Goal: Task Accomplishment & Management: Complete application form

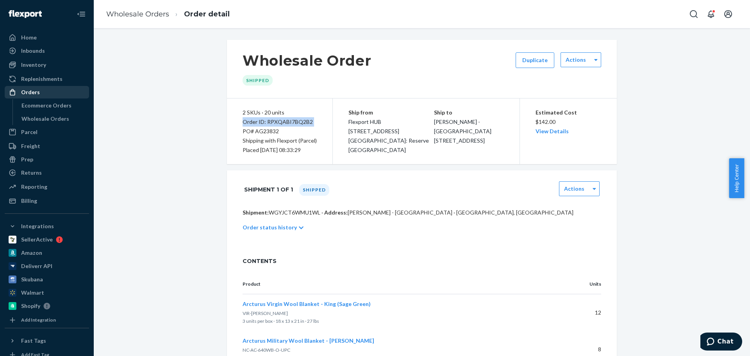
click at [32, 89] on div "Orders" at bounding box center [30, 92] width 19 height 8
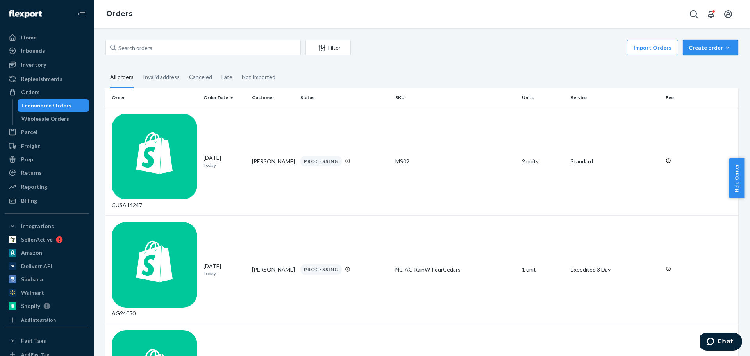
click at [702, 49] on div "Create order" at bounding box center [711, 48] width 44 height 8
click at [60, 123] on div "Wholesale Orders" at bounding box center [53, 118] width 70 height 11
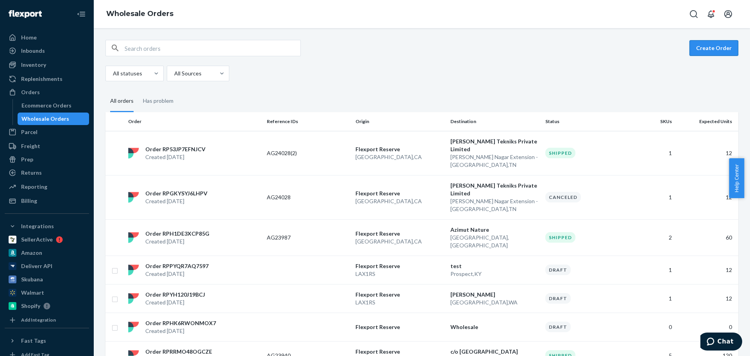
click at [703, 48] on button "Create Order" at bounding box center [714, 48] width 49 height 16
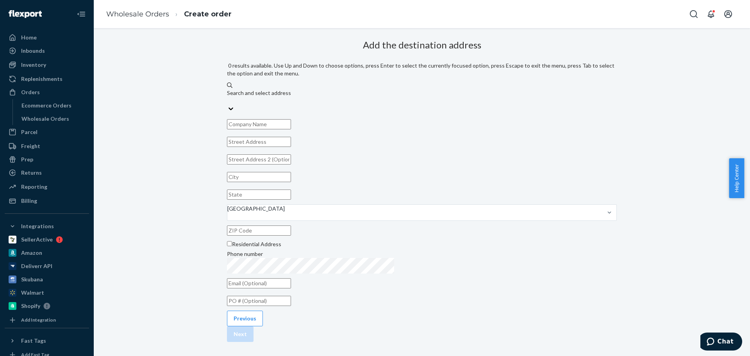
click at [387, 89] on div "Search and select address" at bounding box center [422, 93] width 390 height 8
click at [228, 97] on input "0 results available. Use Up and Down to choose options, press Enter to select t…" at bounding box center [227, 101] width 1 height 8
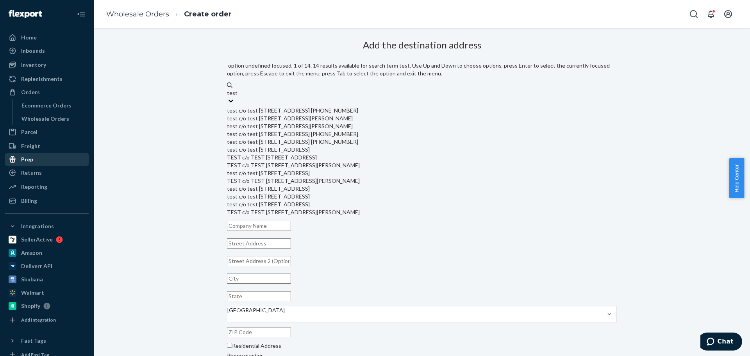
type input "test"
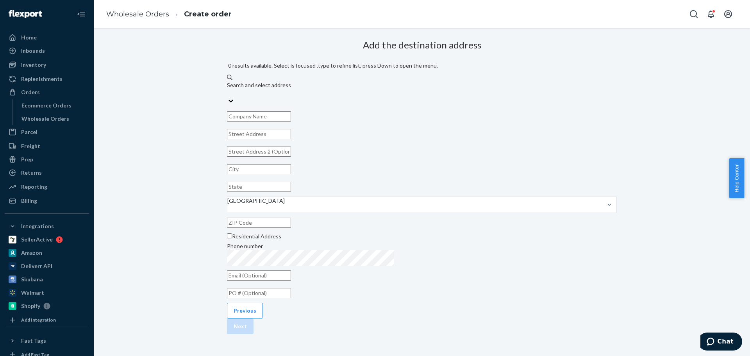
click at [291, 129] on input "text" at bounding box center [259, 134] width 64 height 10
paste input "[STREET_ADDRESS]"
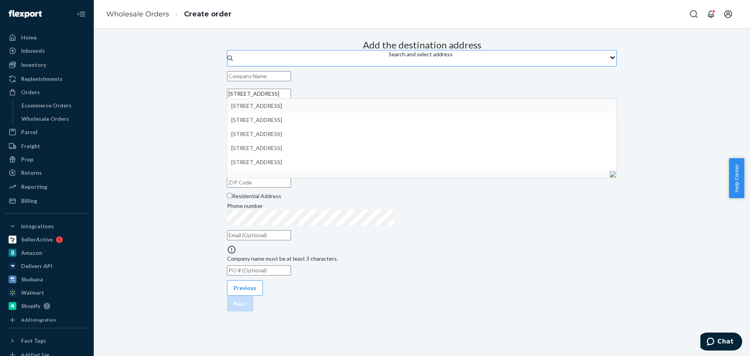
type input "[STREET_ADDRESS]"
type input "[GEOGRAPHIC_DATA]"
type input "CA"
type input "94560"
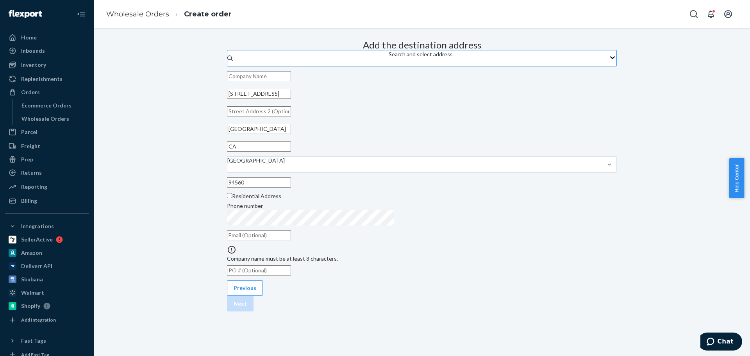
click at [291, 116] on input "text" at bounding box center [259, 111] width 64 height 10
paste input "Ste 200"
type input "Ste 200"
click at [291, 81] on input "text" at bounding box center [259, 76] width 64 height 10
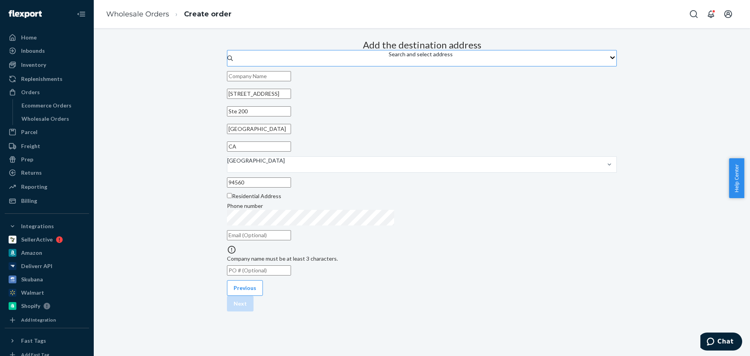
paste input "Stanford Medicine"
type input "Stanford Medicine"
click at [254, 294] on button "Next" at bounding box center [240, 286] width 27 height 16
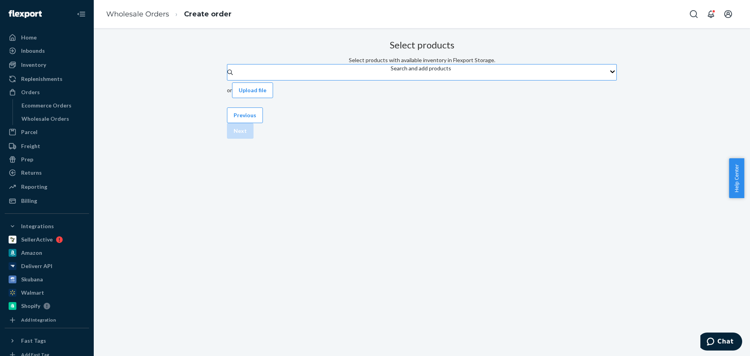
scroll to position [0, 0]
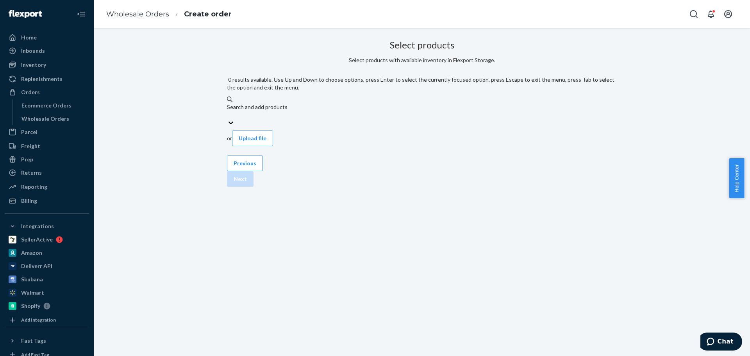
click at [346, 103] on div "Search and add products" at bounding box center [422, 111] width 390 height 16
click at [228, 111] on input "0 results available. Use Up and Down to choose options, press Enter to select t…" at bounding box center [227, 115] width 1 height 8
type input "dry falls"
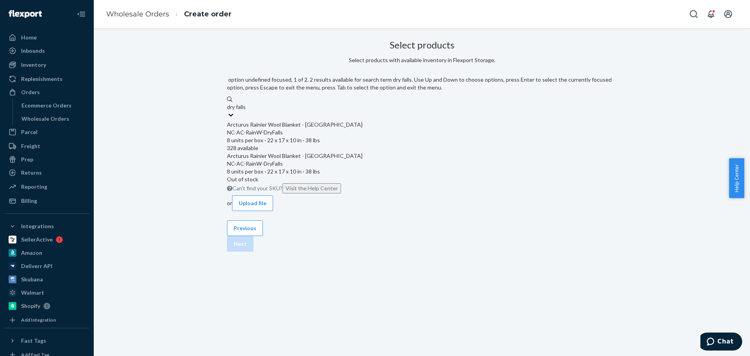
click at [352, 121] on div "Arcturus Rainier Wool Blanket - [GEOGRAPHIC_DATA]" at bounding box center [422, 125] width 390 height 8
click at [247, 111] on input "dry falls" at bounding box center [237, 107] width 20 height 8
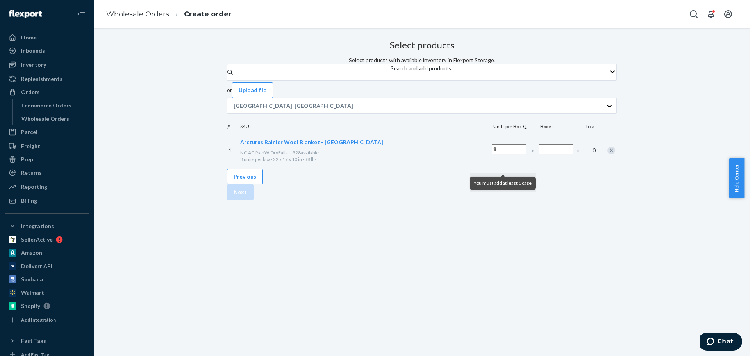
click at [520, 175] on div "You must add at least 1 case" at bounding box center [503, 182] width 66 height 19
click at [539, 154] on input "Number of boxes" at bounding box center [556, 149] width 34 height 10
type input "30"
click at [254, 200] on button "Next" at bounding box center [240, 192] width 27 height 16
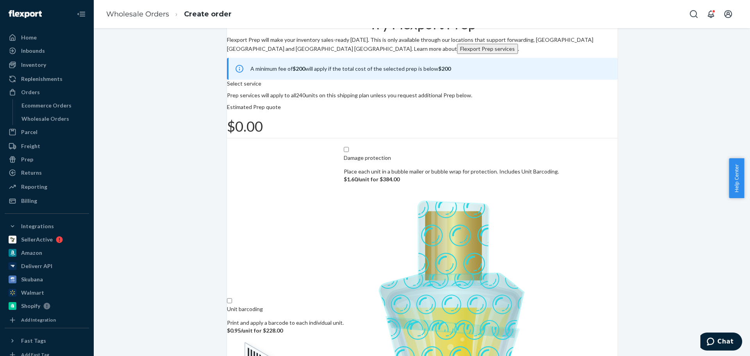
scroll to position [48, 0]
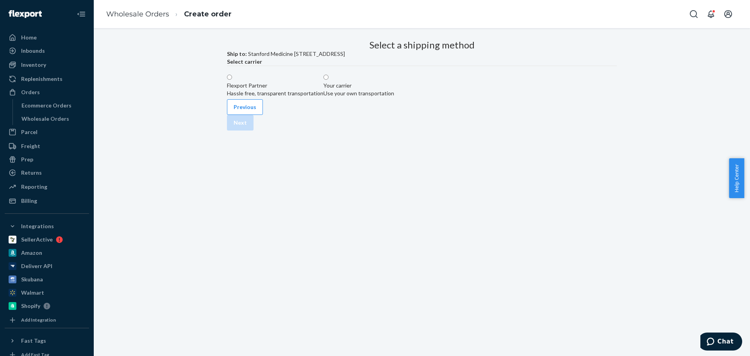
scroll to position [0, 0]
click at [270, 97] on div "Flexport Partner Hassle free, transparent transportation" at bounding box center [275, 90] width 97 height 16
click at [232, 80] on input "Flexport Partner Hassle free, transparent transportation" at bounding box center [229, 77] width 5 height 5
radio input "true"
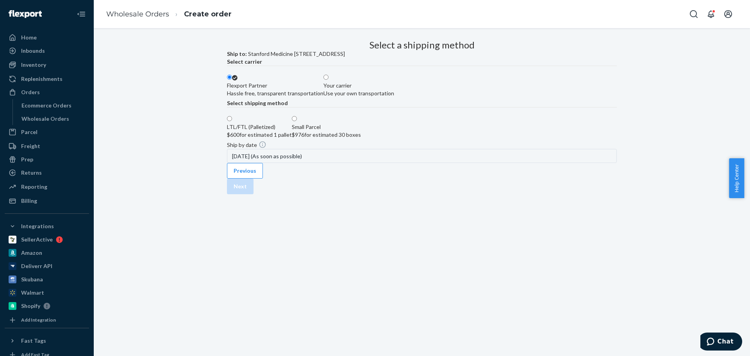
click at [292, 139] on label "LTL/FTL (Palletized) $600 for estimated 1 pallet" at bounding box center [259, 126] width 65 height 23
click at [232, 121] on input "LTL/FTL (Palletized) $600 for estimated 1 pallet" at bounding box center [229, 118] width 5 height 5
radio input "true"
click at [254, 194] on button "Next" at bounding box center [240, 187] width 27 height 16
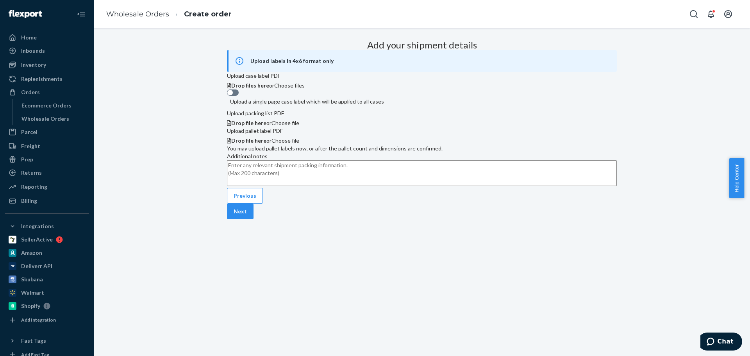
scroll to position [71, 0]
click at [254, 219] on button "Next" at bounding box center [240, 212] width 27 height 16
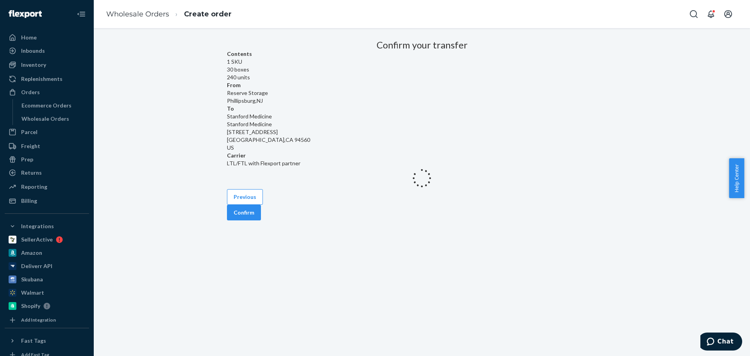
scroll to position [0, 0]
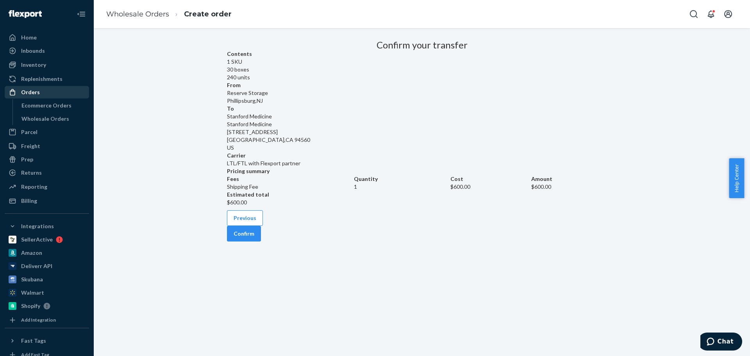
click at [38, 92] on div "Orders" at bounding box center [30, 92] width 19 height 8
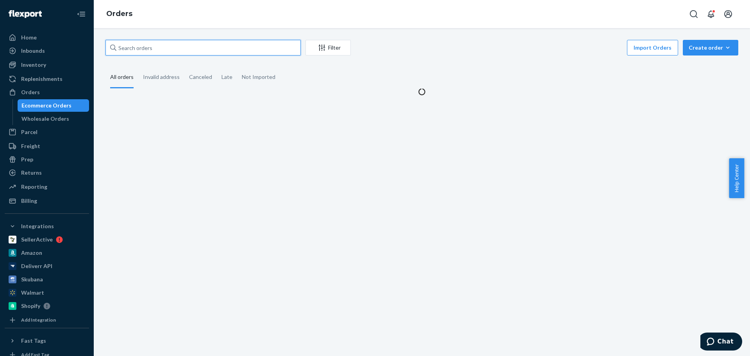
click at [162, 47] on input "text" at bounding box center [202, 48] width 195 height 16
paste input "[PERSON_NAME][EMAIL_ADDRESS][PERSON_NAME][DOMAIN_NAME]"
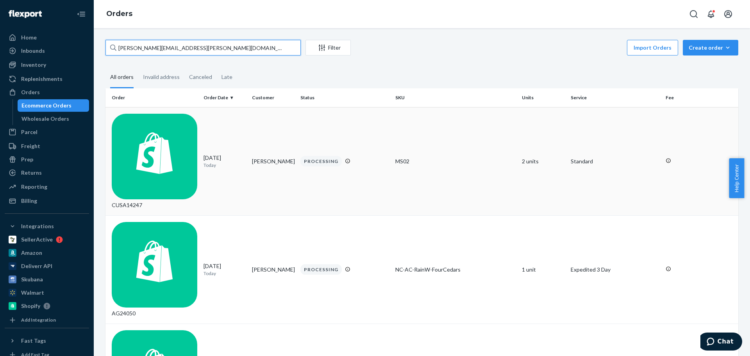
type input "[PERSON_NAME][EMAIL_ADDRESS][PERSON_NAME][DOMAIN_NAME]""
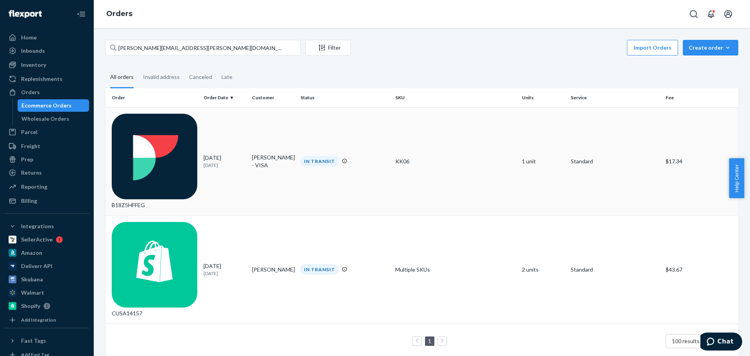
click at [193, 128] on td "B18Z5HFFEG" at bounding box center [152, 161] width 95 height 108
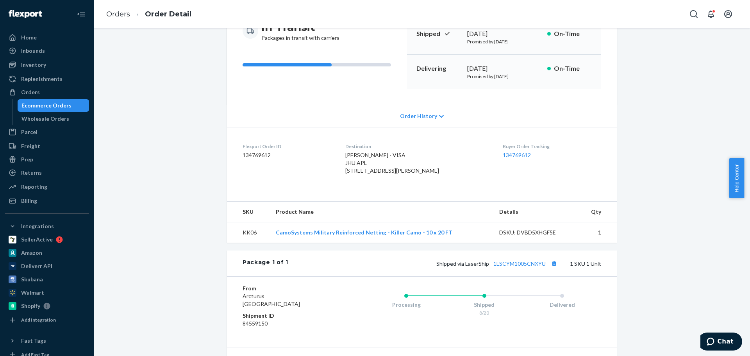
scroll to position [170, 0]
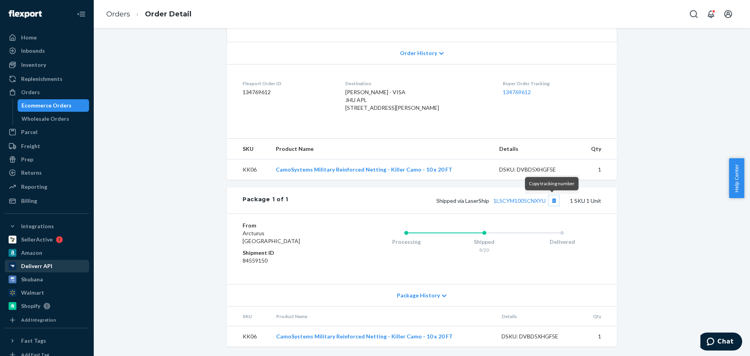
drag, startPoint x: 551, startPoint y: 200, endPoint x: 61, endPoint y: 271, distance: 495.1
click at [551, 200] on button "Copy tracking number" at bounding box center [554, 200] width 10 height 10
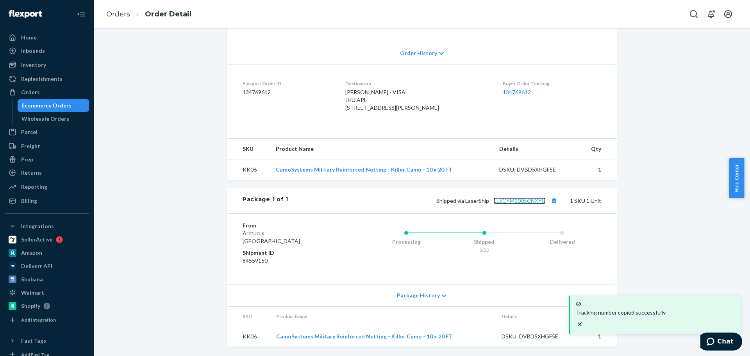
click at [513, 199] on link "1LSCYM1005CNXYU" at bounding box center [519, 200] width 52 height 7
